Goal: Task Accomplishment & Management: Manage account settings

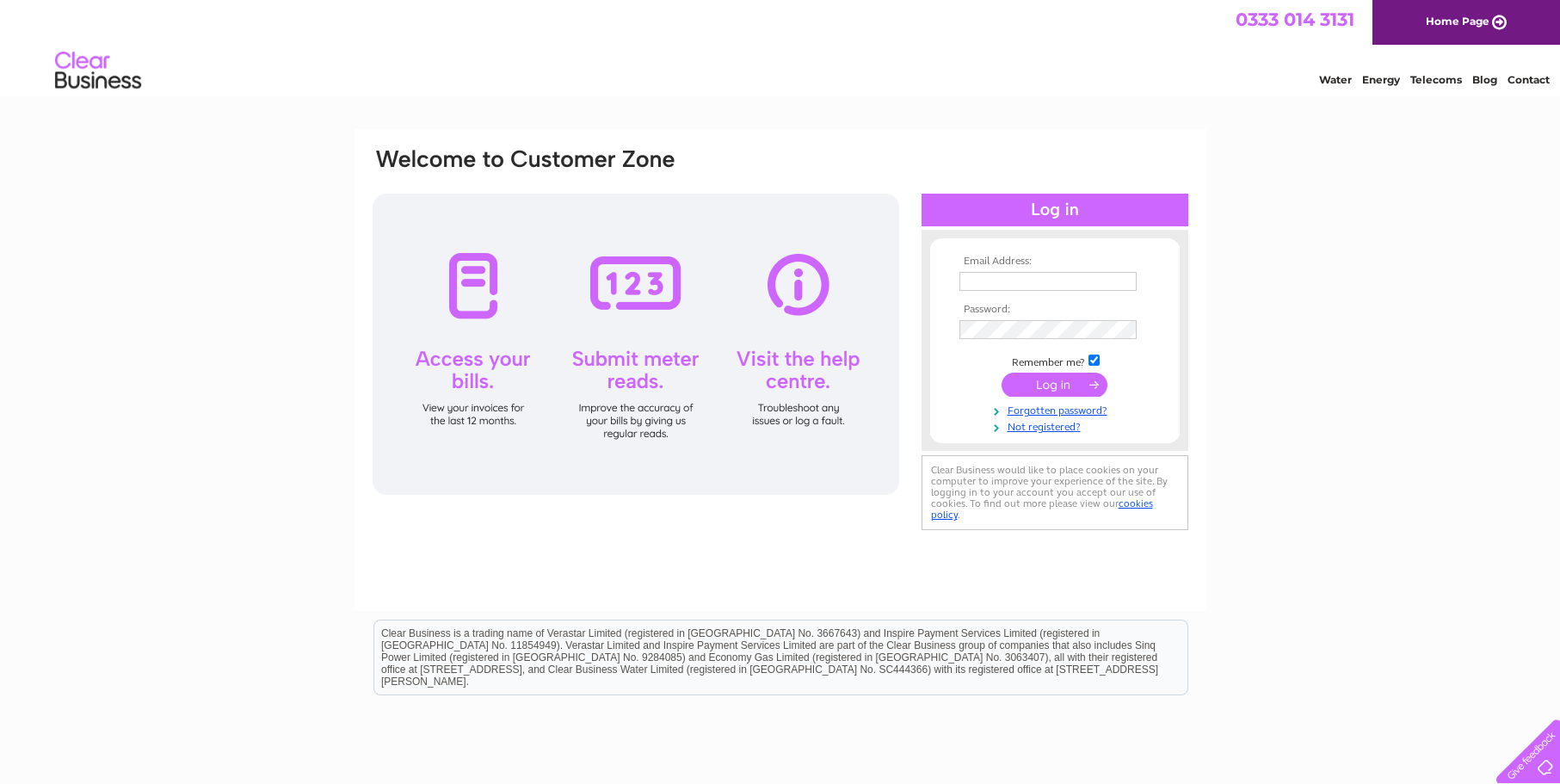
type input "john@woodend.farm"
click at [1056, 383] on input "submit" at bounding box center [1054, 385] width 106 height 24
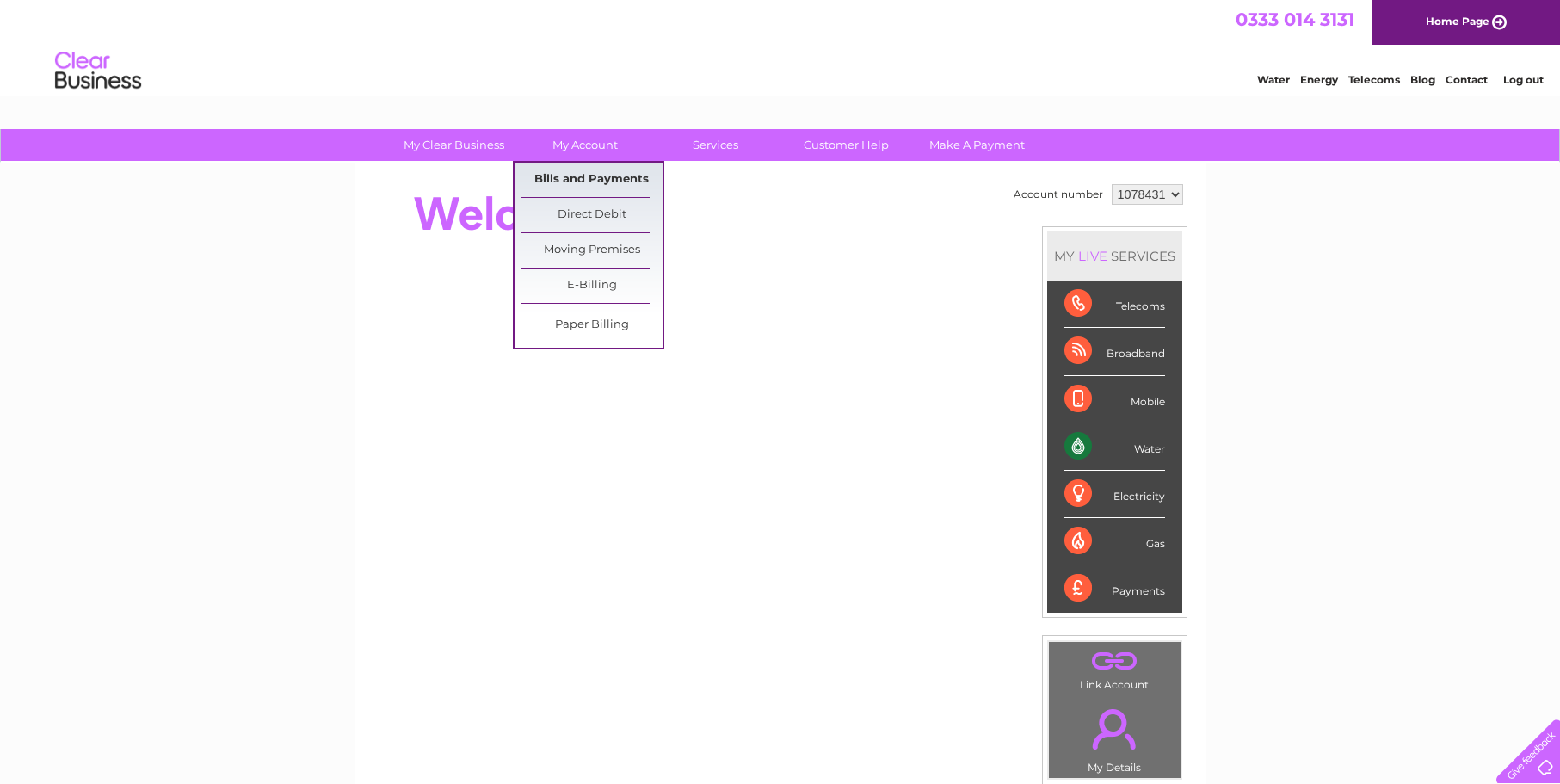
click at [589, 172] on link "Bills and Payments" at bounding box center [591, 180] width 142 height 35
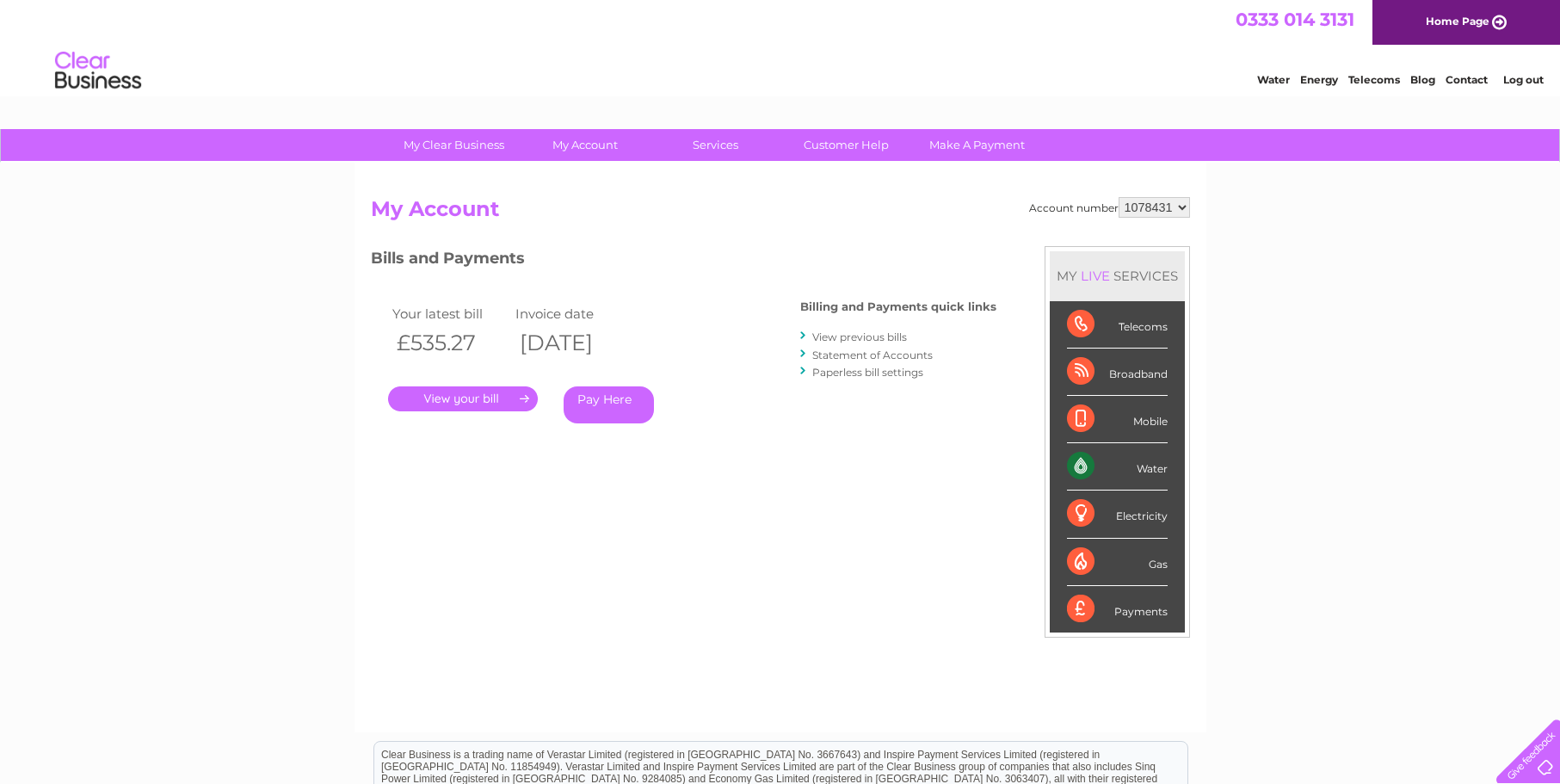
click at [482, 398] on link "." at bounding box center [463, 399] width 149 height 25
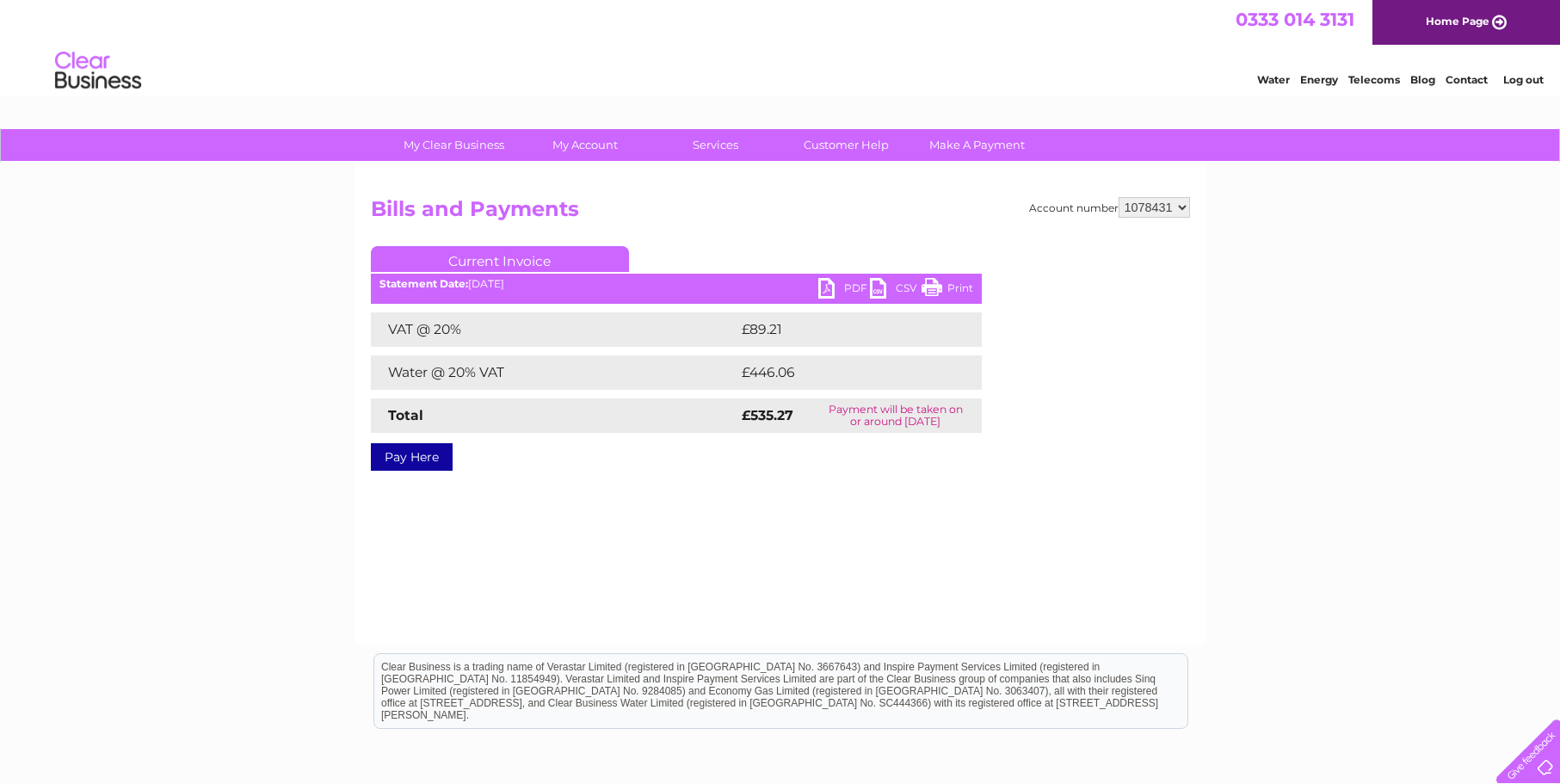
click at [824, 281] on link "PDF" at bounding box center [843, 290] width 51 height 25
